Goal: Task Accomplishment & Management: Use online tool/utility

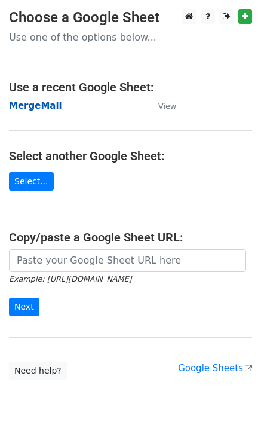
click at [44, 107] on strong "MergeMail" at bounding box center [35, 105] width 53 height 11
click at [48, 109] on strong "MergeMail" at bounding box center [35, 105] width 53 height 11
click at [38, 106] on strong "MergeMail" at bounding box center [35, 105] width 53 height 11
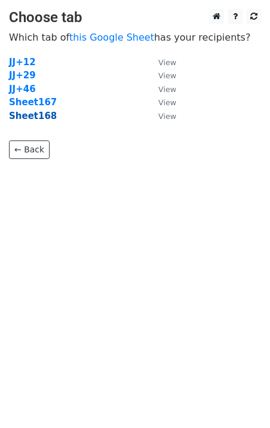
click at [35, 119] on strong "Sheet168" at bounding box center [33, 116] width 48 height 11
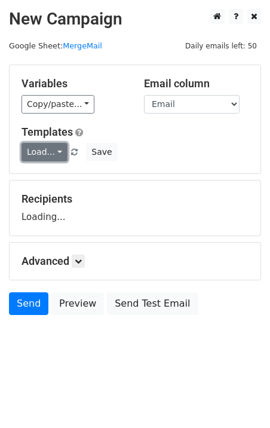
click at [49, 152] on link "Load..." at bounding box center [45, 152] width 46 height 19
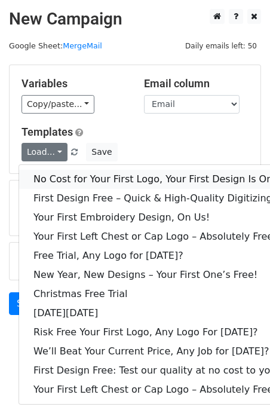
click at [75, 176] on link "No Cost for Your First Logo, Your First Design Is On Us!" at bounding box center [162, 179] width 287 height 19
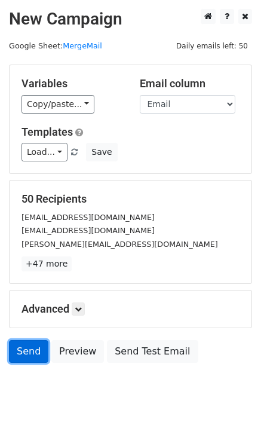
click at [26, 359] on link "Send" at bounding box center [28, 351] width 39 height 23
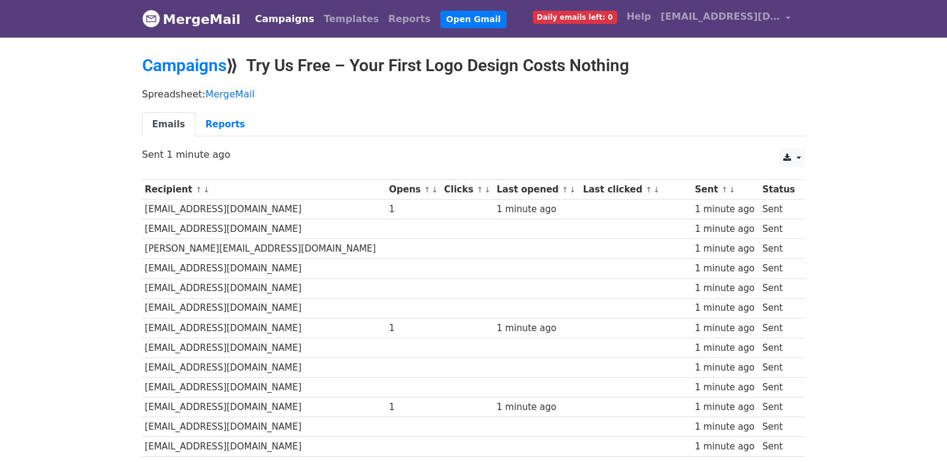
scroll to position [831, 0]
